Goal: Find specific page/section: Find specific page/section

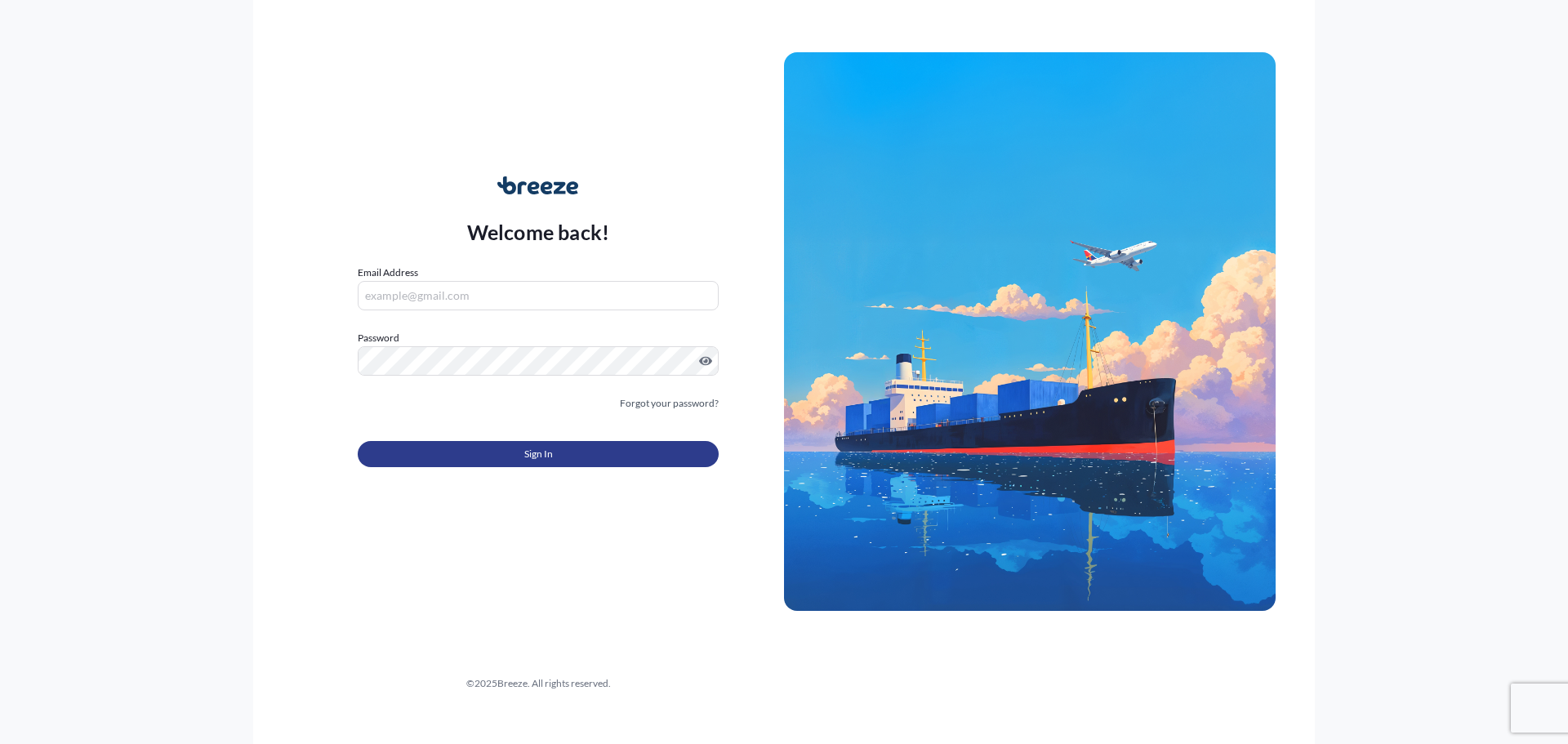
type input "[EMAIL_ADDRESS][DOMAIN_NAME]"
click at [463, 454] on button "Sign In" at bounding box center [538, 454] width 361 height 26
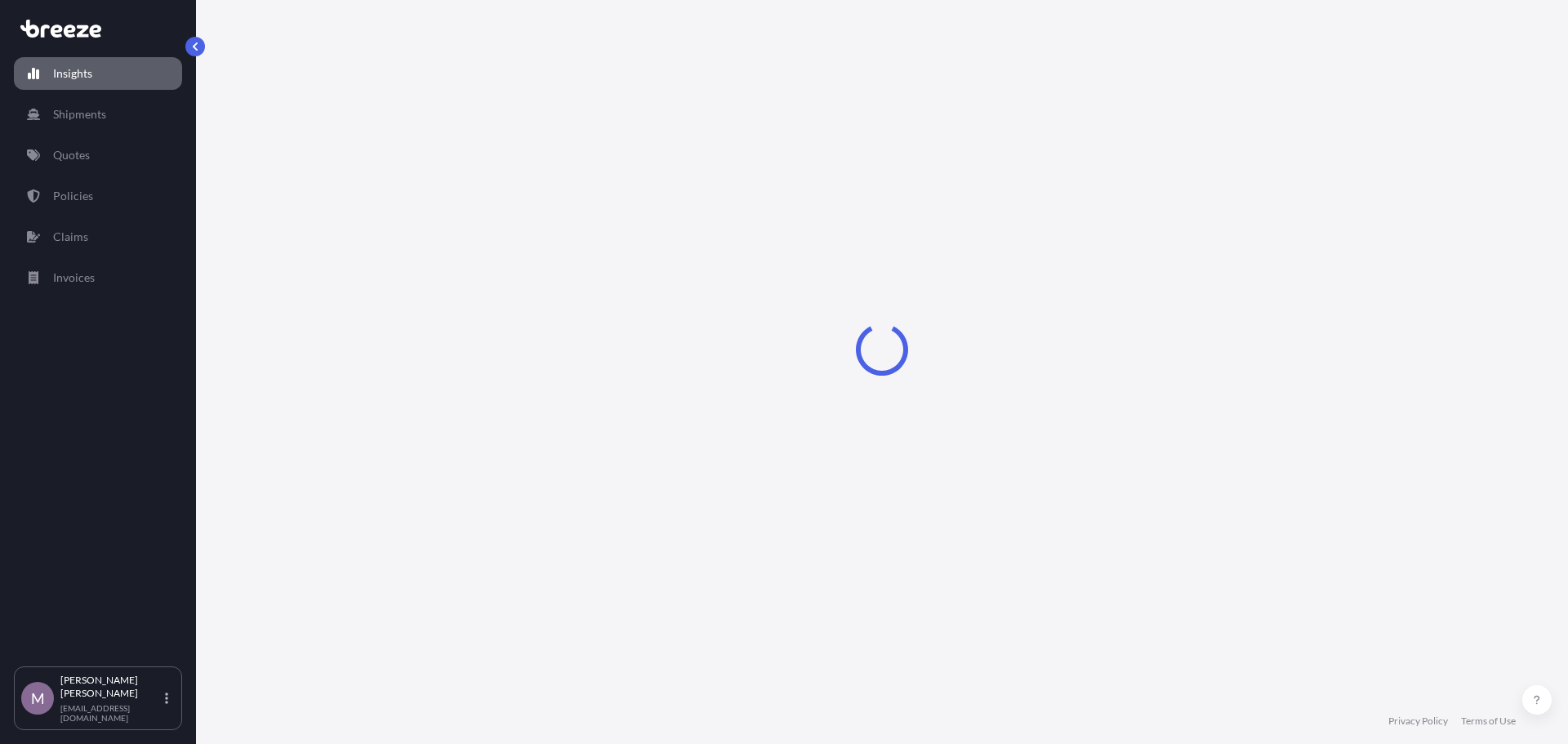
select select "2025"
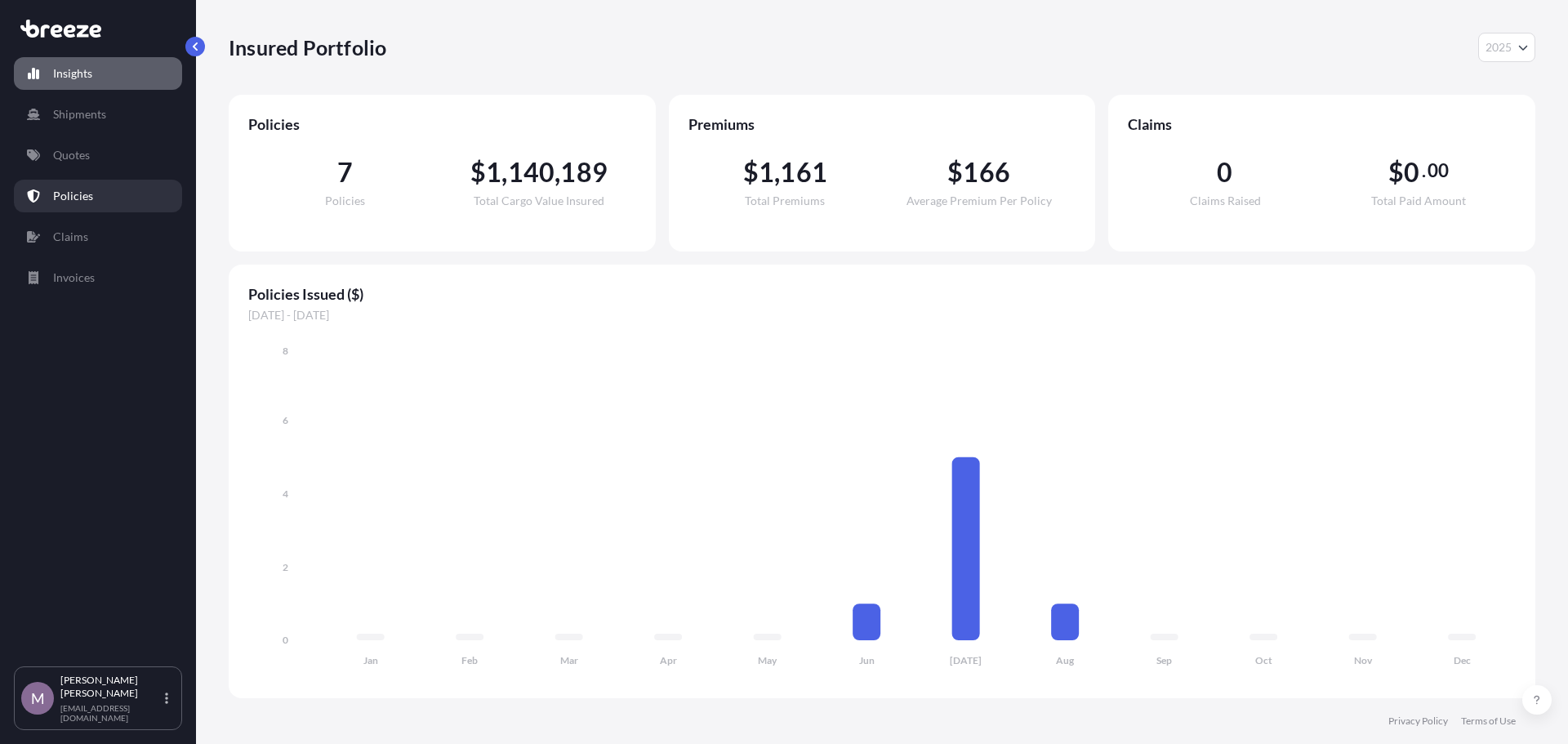
click at [53, 190] on p "Policies" at bounding box center [73, 196] width 40 height 16
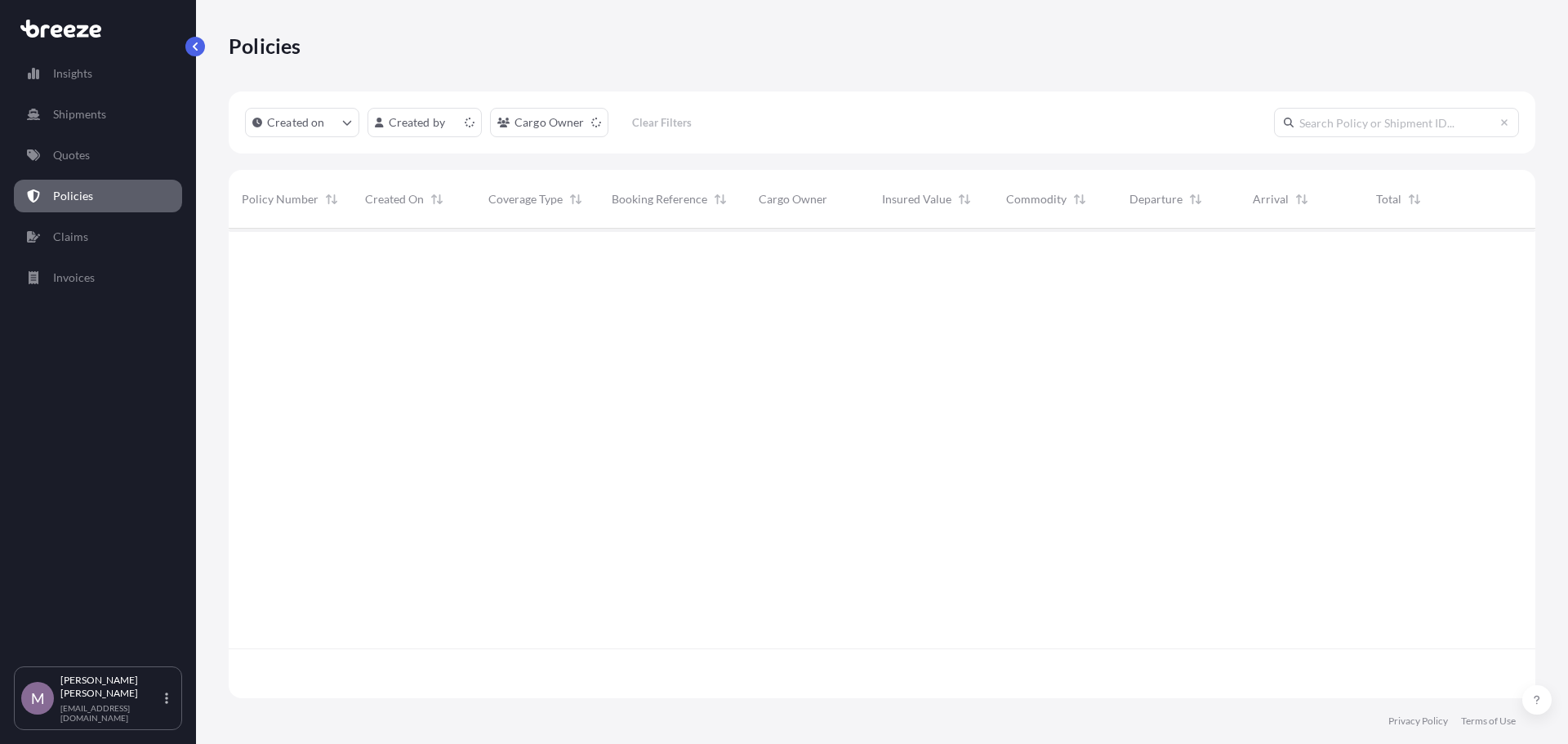
scroll to position [466, 1295]
